Goal: Information Seeking & Learning: Learn about a topic

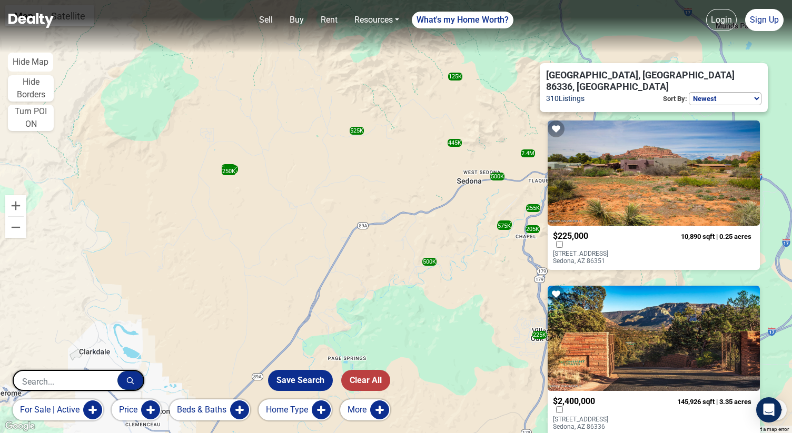
select select "newest"
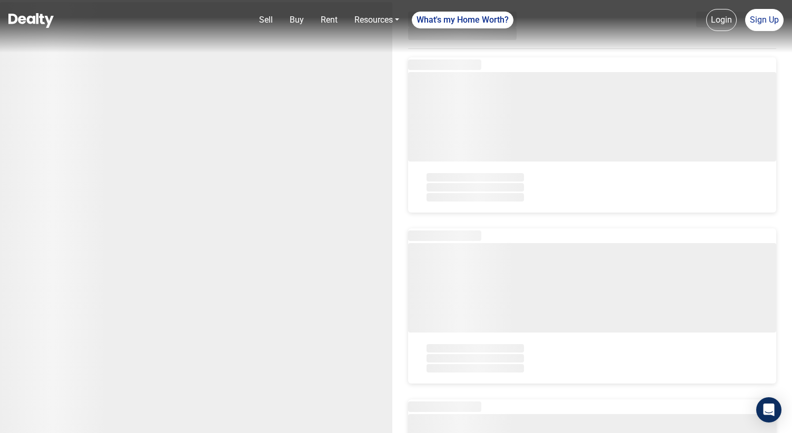
select select "newest"
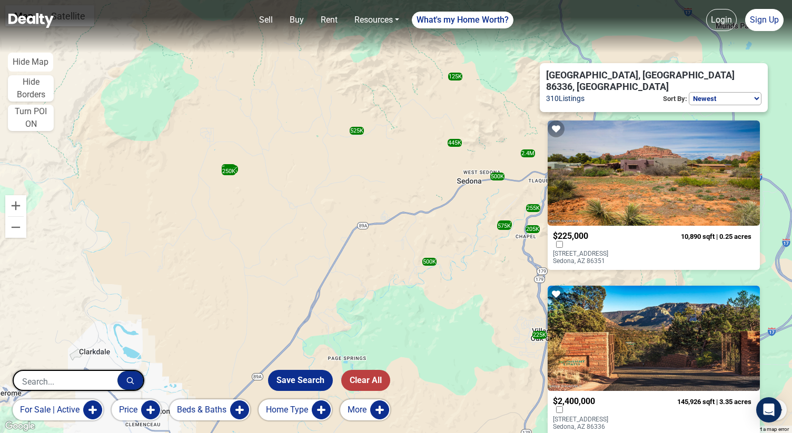
click at [598, 250] on p "[STREET_ADDRESS]" at bounding box center [595, 257] width 85 height 15
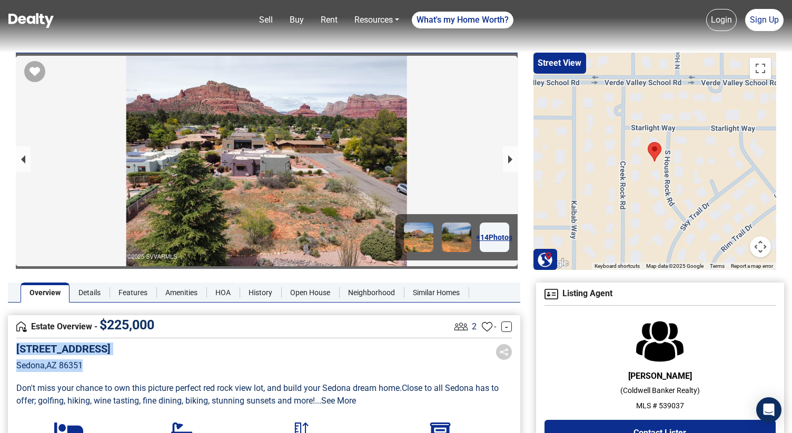
drag, startPoint x: 85, startPoint y: 367, endPoint x: 11, endPoint y: 350, distance: 76.7
click at [11, 351] on div "Estate Overview - $ 225,000 2 - - 26 S House Rock Rd Sedona , AZ 86351 Don't mi…" at bounding box center [264, 401] width 512 height 173
copy div "26 S House Rock Rd Sedona , AZ 86351"
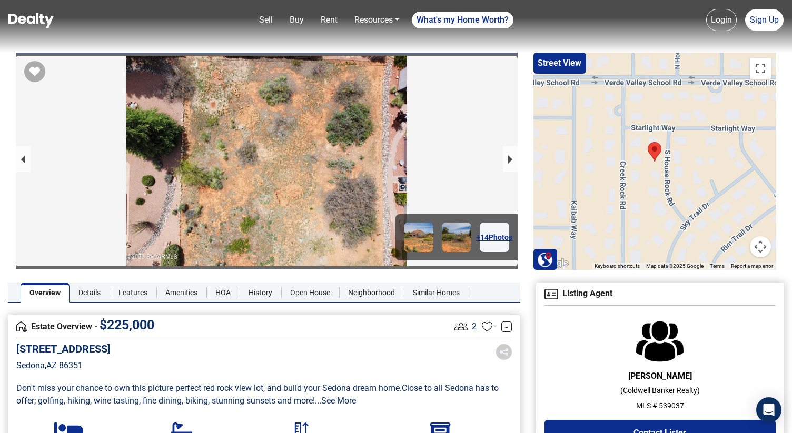
click at [406, 349] on div "26 S House Rock Rd Sedona , AZ 86351" at bounding box center [263, 365] width 495 height 45
